Goal: Find specific page/section: Find specific page/section

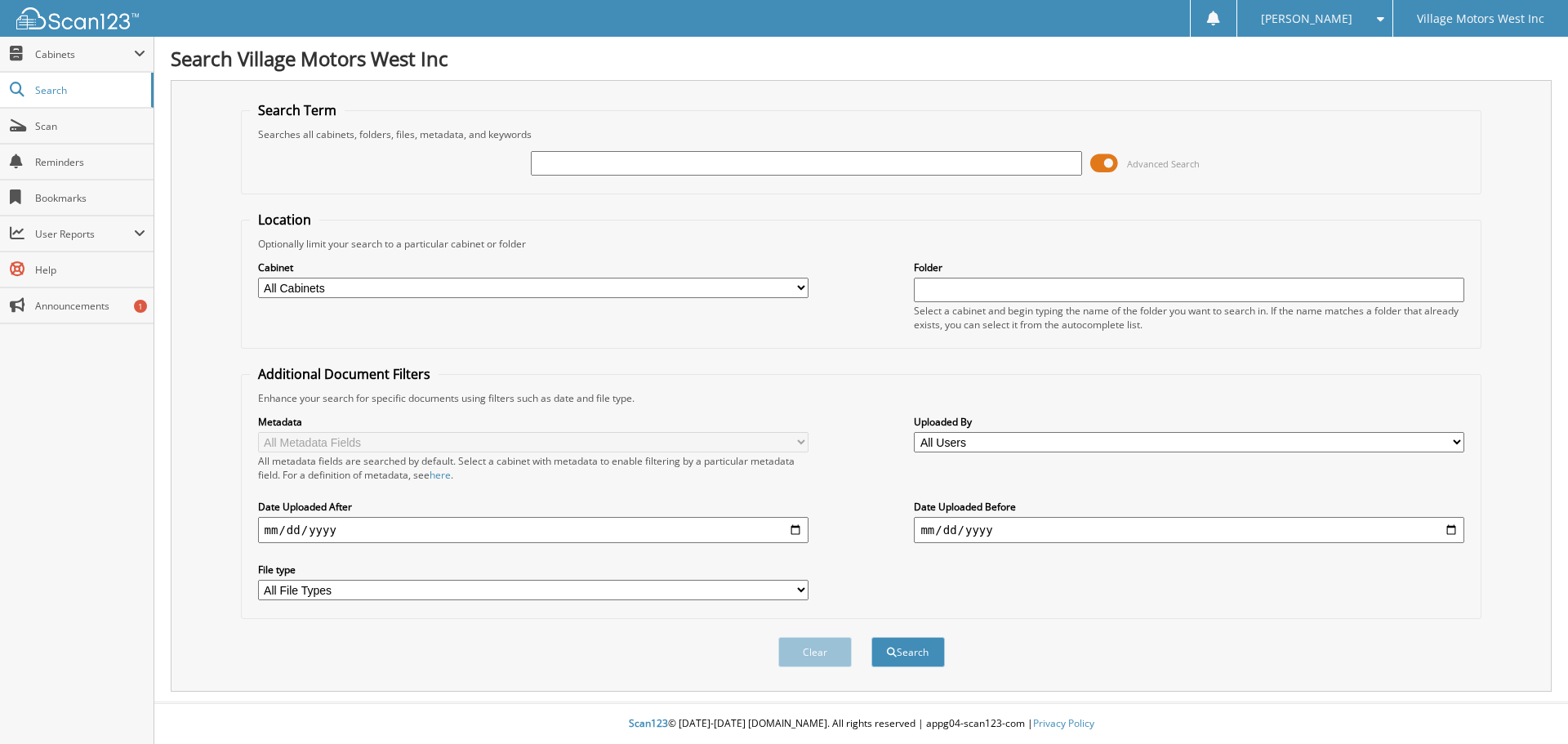
click at [553, 161] on input "text" at bounding box center [806, 163] width 550 height 24
type input "742380"
click at [871, 637] on button "Search" at bounding box center [907, 652] width 73 height 31
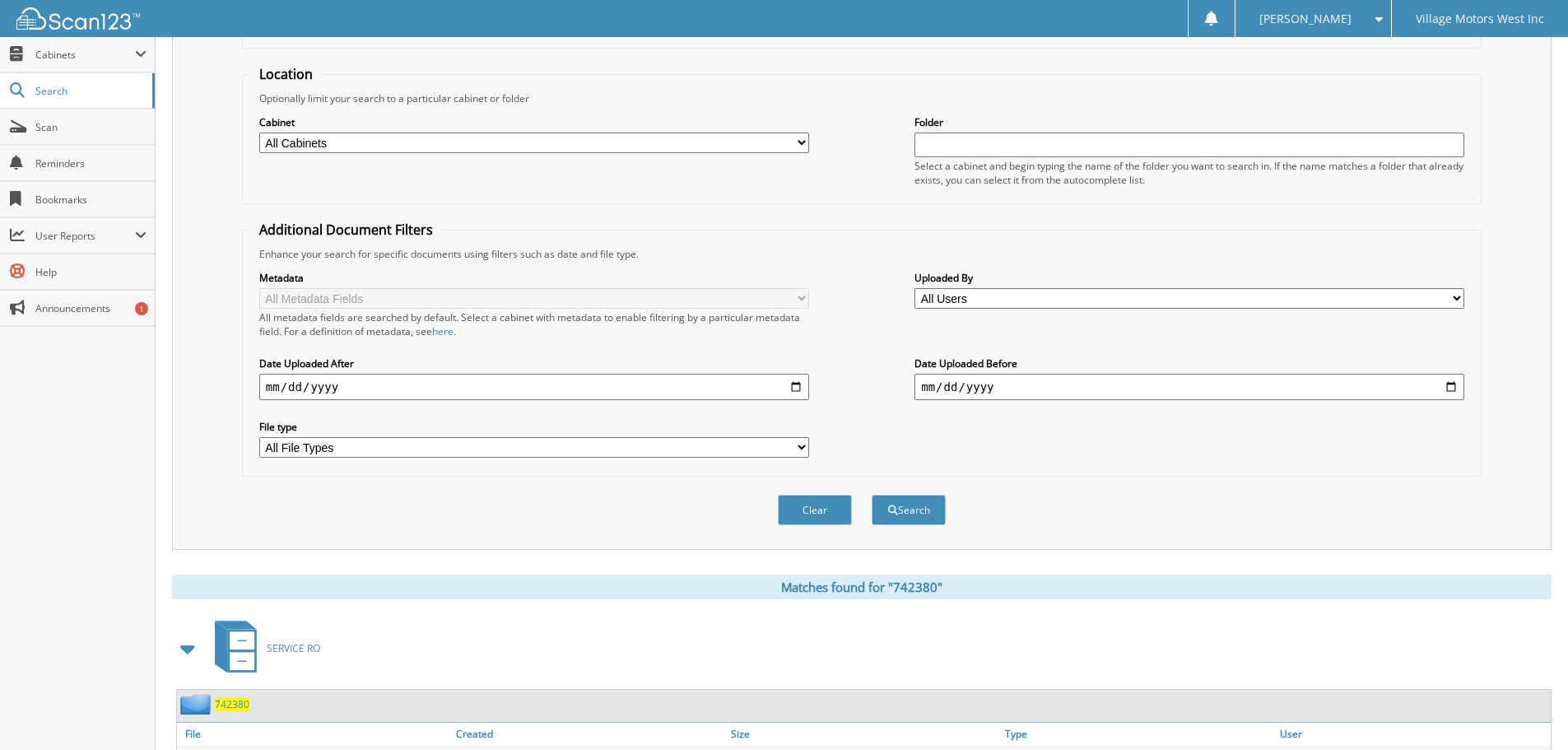
scroll to position [494, 0]
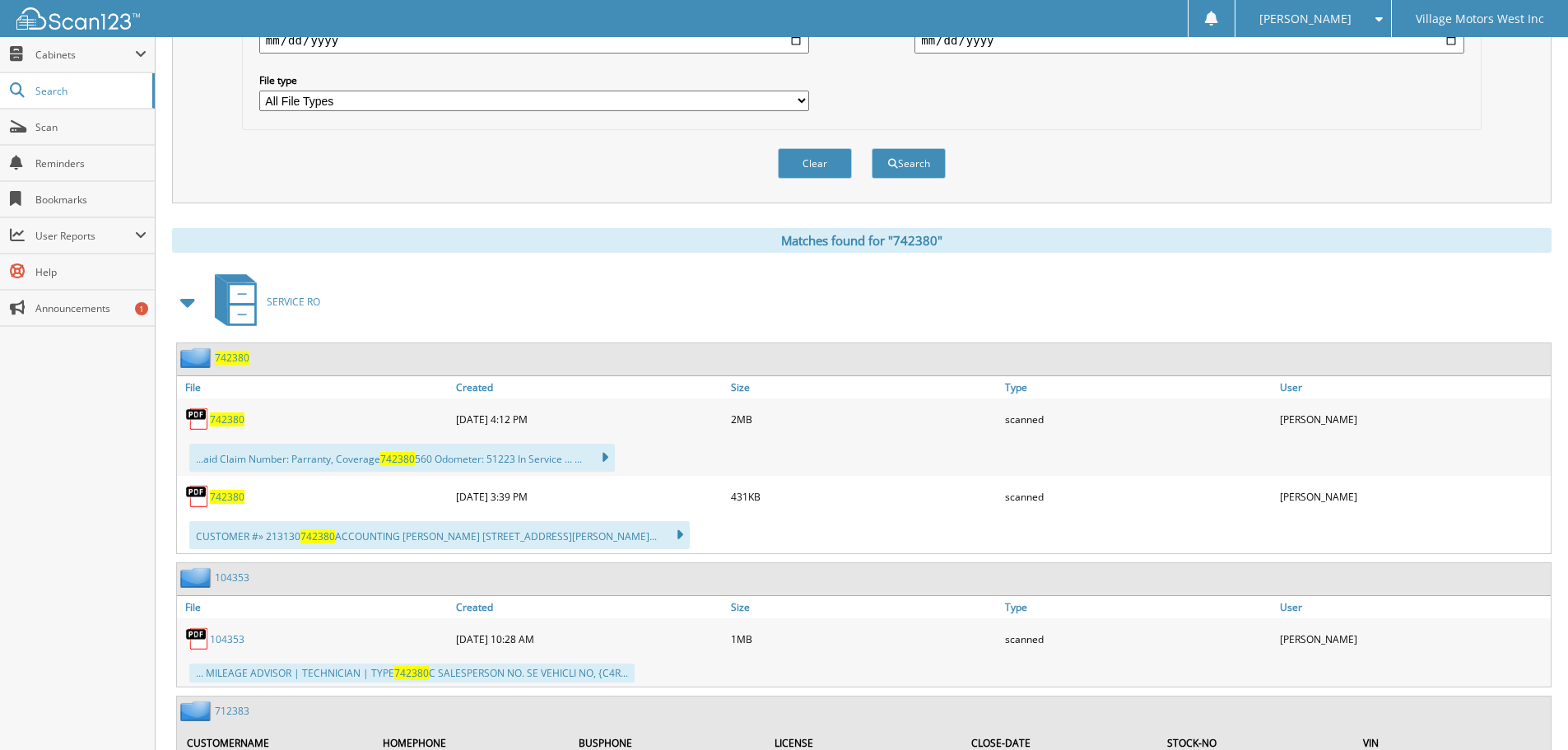
click at [225, 421] on span "742380" at bounding box center [227, 419] width 35 height 14
